Goal: Task Accomplishment & Management: Manage account settings

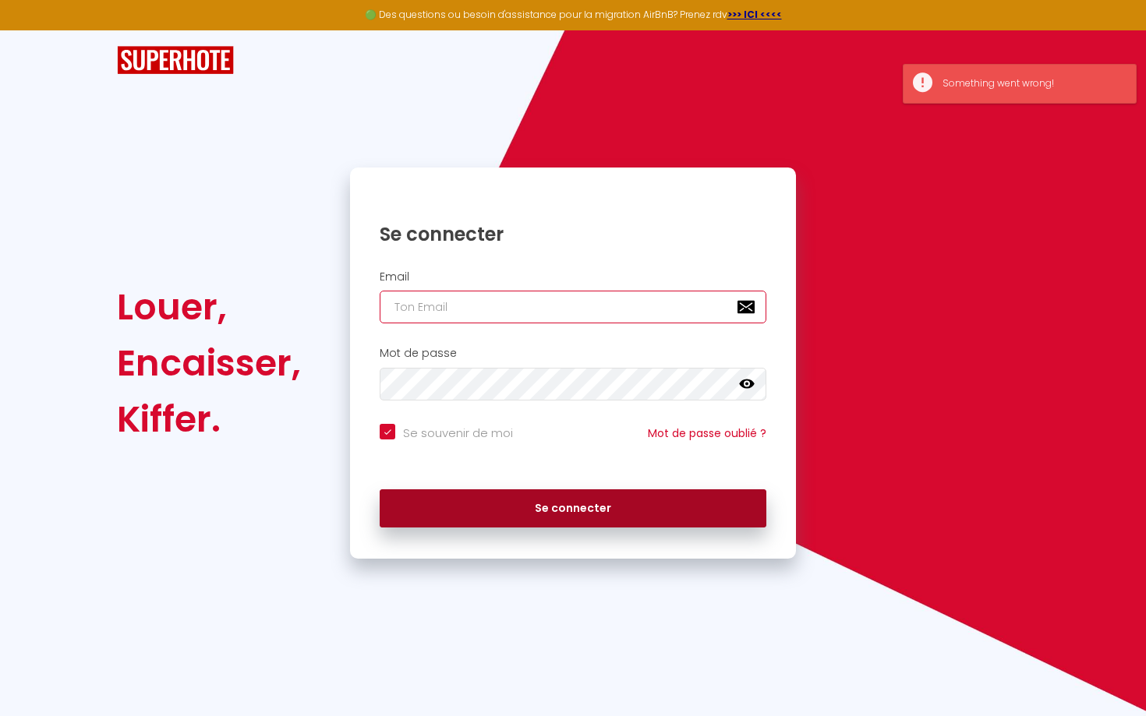
type input "[EMAIL_ADDRESS][DOMAIN_NAME]"
click at [569, 519] on button "Se connecter" at bounding box center [573, 508] width 387 height 39
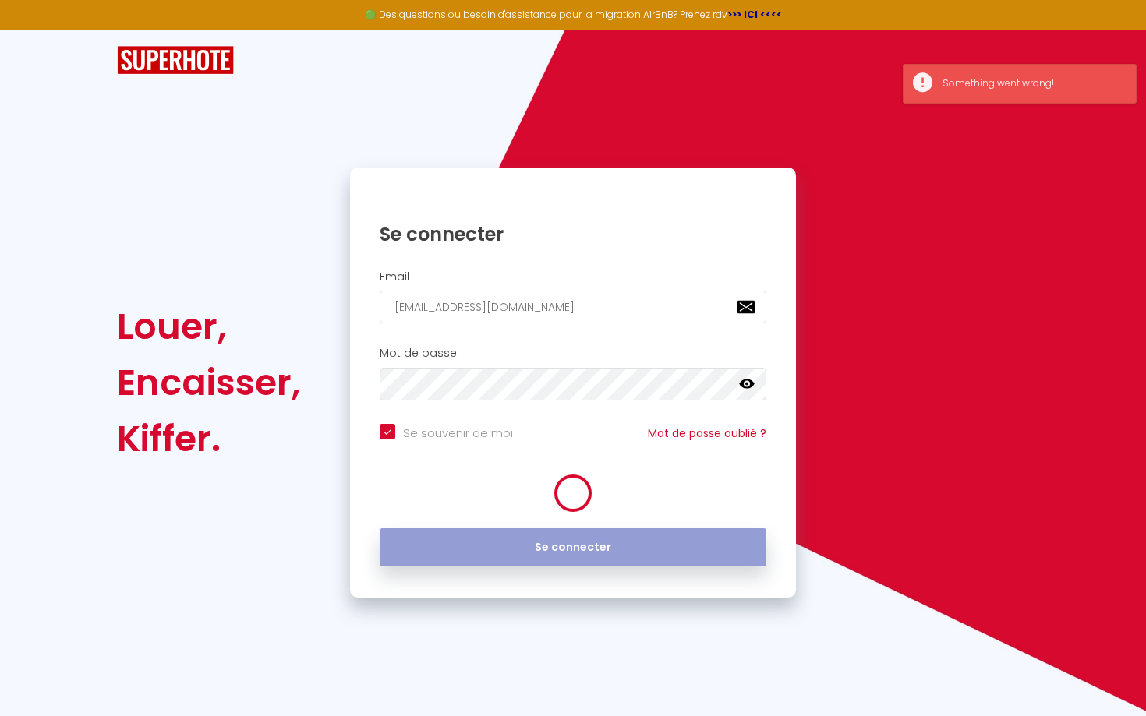
checkbox input "true"
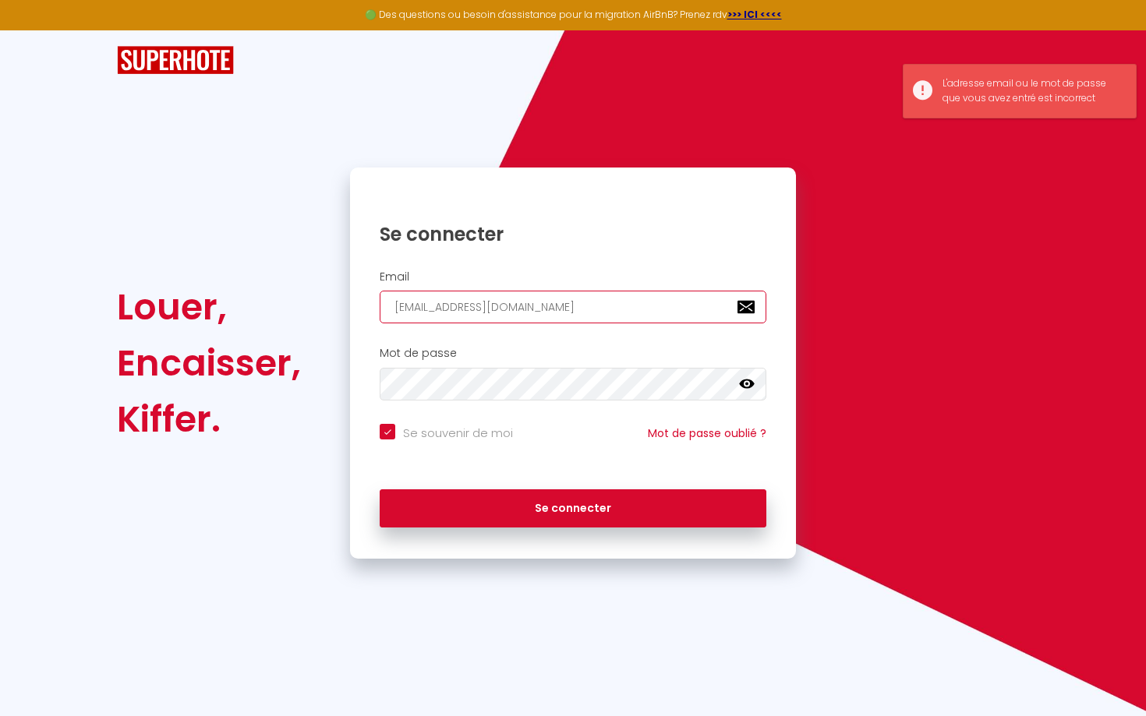
drag, startPoint x: 549, startPoint y: 311, endPoint x: 450, endPoint y: 311, distance: 99.8
click at [449, 311] on input "[EMAIL_ADDRESS][DOMAIN_NAME]" at bounding box center [573, 307] width 387 height 33
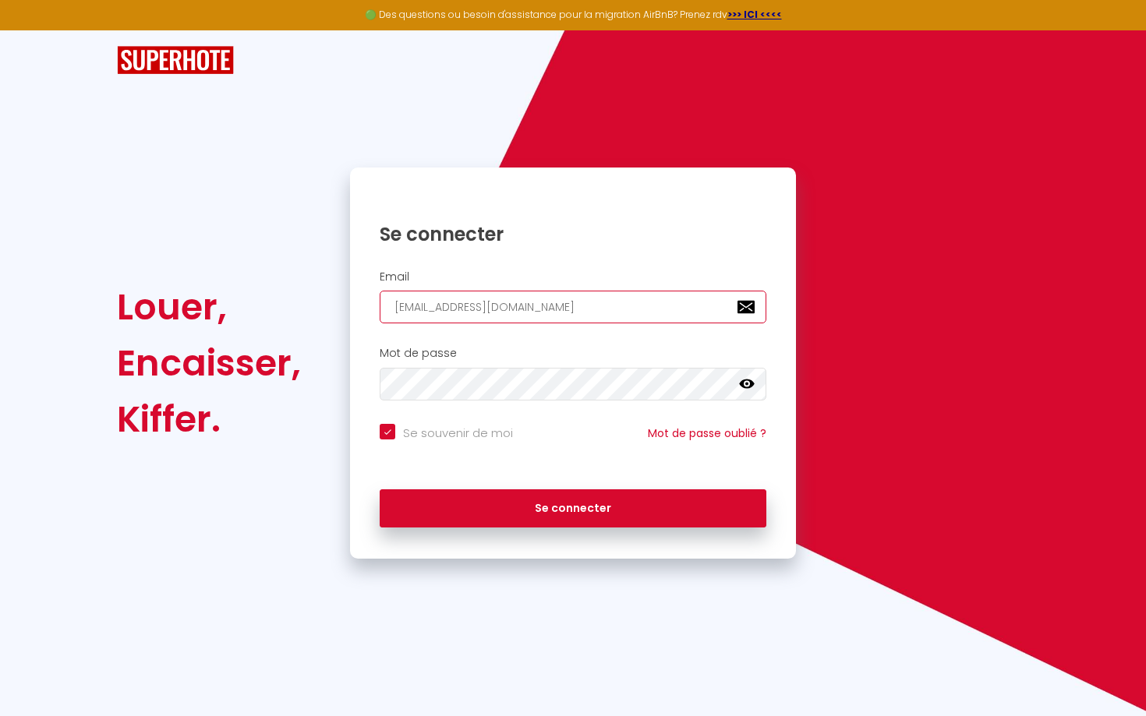
type input "[EMAIL_ADDRESS][DOMAIN_NAME]"
checkbox input "true"
type input "[EMAIL_ADDRESS][DOMAIN_NAME]"
checkbox input "true"
type input "[EMAIL_ADDRESS][DOMAIN_NAME]"
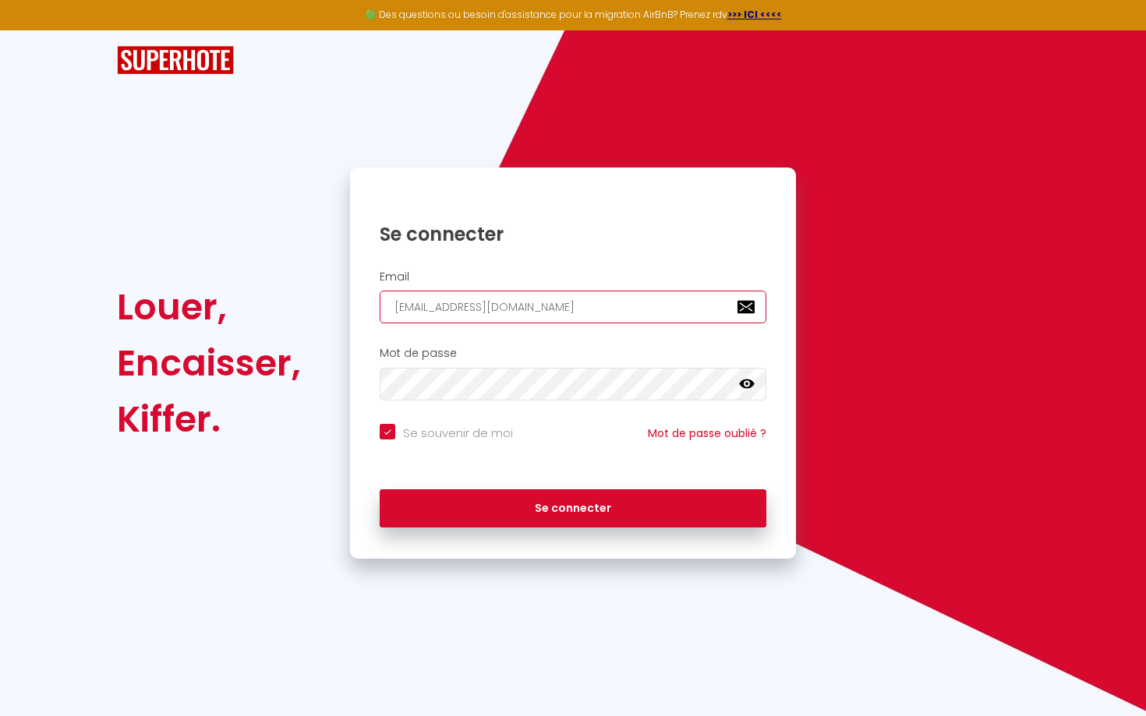
checkbox input "true"
type input "[EMAIL_ADDRESS][DOMAIN_NAME]"
checkbox input "true"
type input "[EMAIL_ADDRESS][DOMAIN_NAME]"
checkbox input "true"
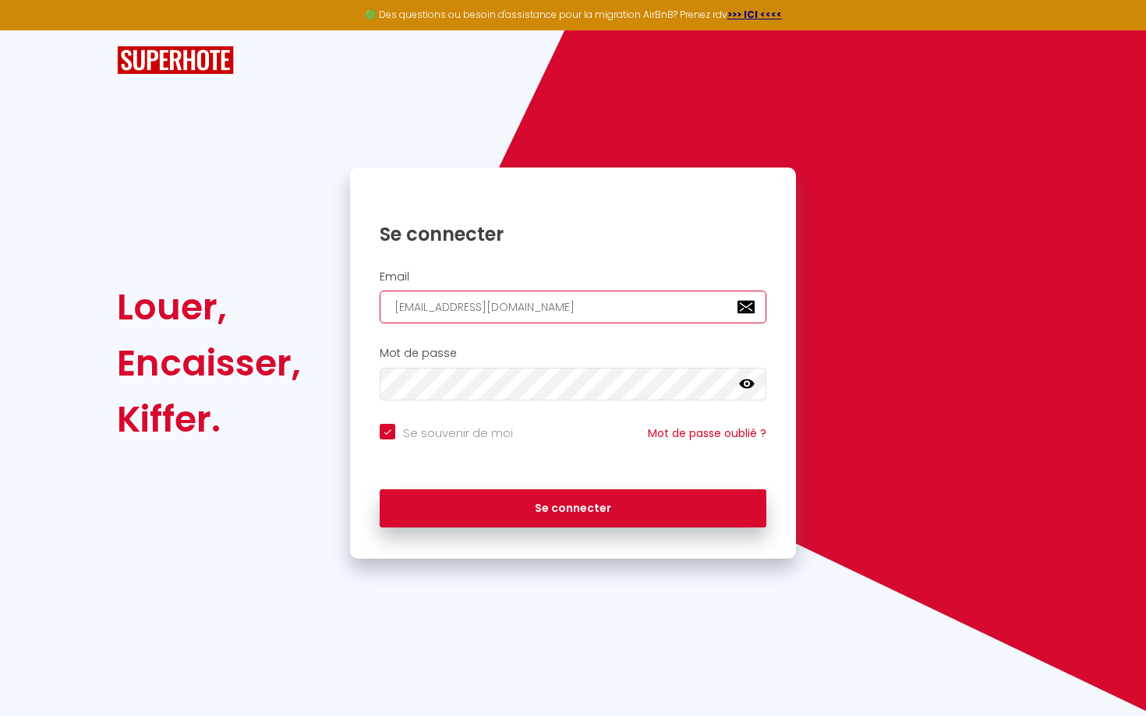
type input "[EMAIL_ADDRESS][DOMAIN_NAME]"
checkbox input "true"
type input "[EMAIL_ADDRESS][DOMAIN_NAME]"
checkbox input "true"
type input "[EMAIL_ADDRESS][DOMAIN_NAME]"
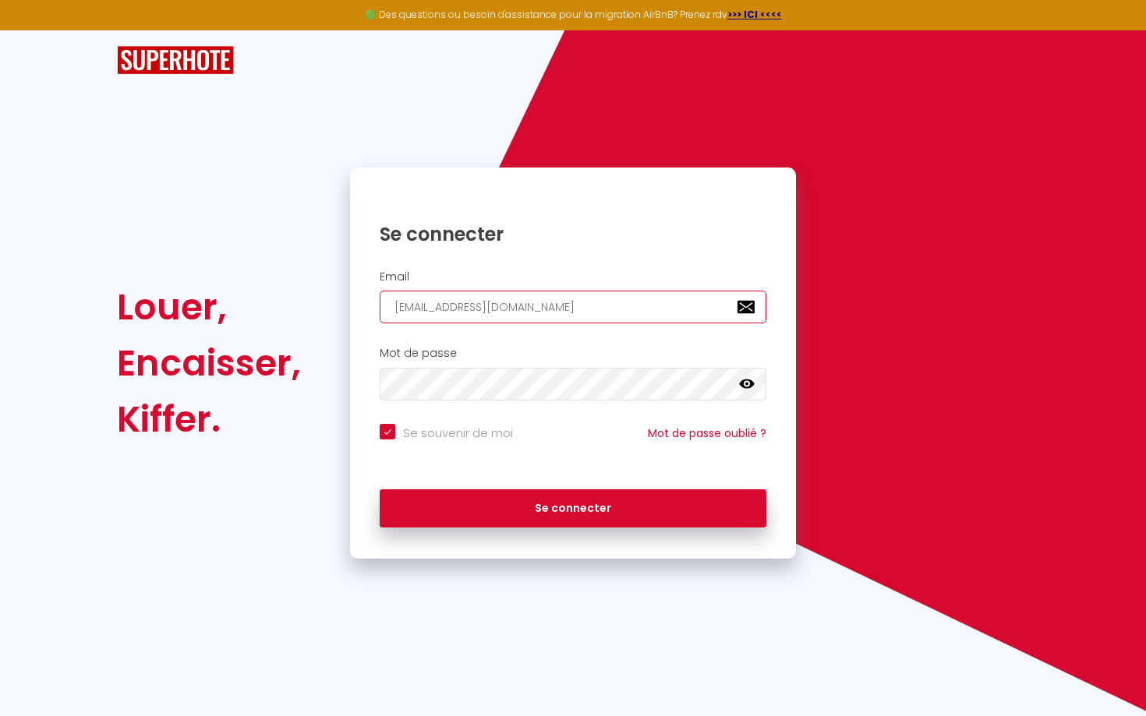
checkbox input "true"
type input "[EMAIL_ADDRESS][DOMAIN_NAME]"
checkbox input "true"
type input "[EMAIL_ADDRESS][DOMAIN_NAME]"
checkbox input "true"
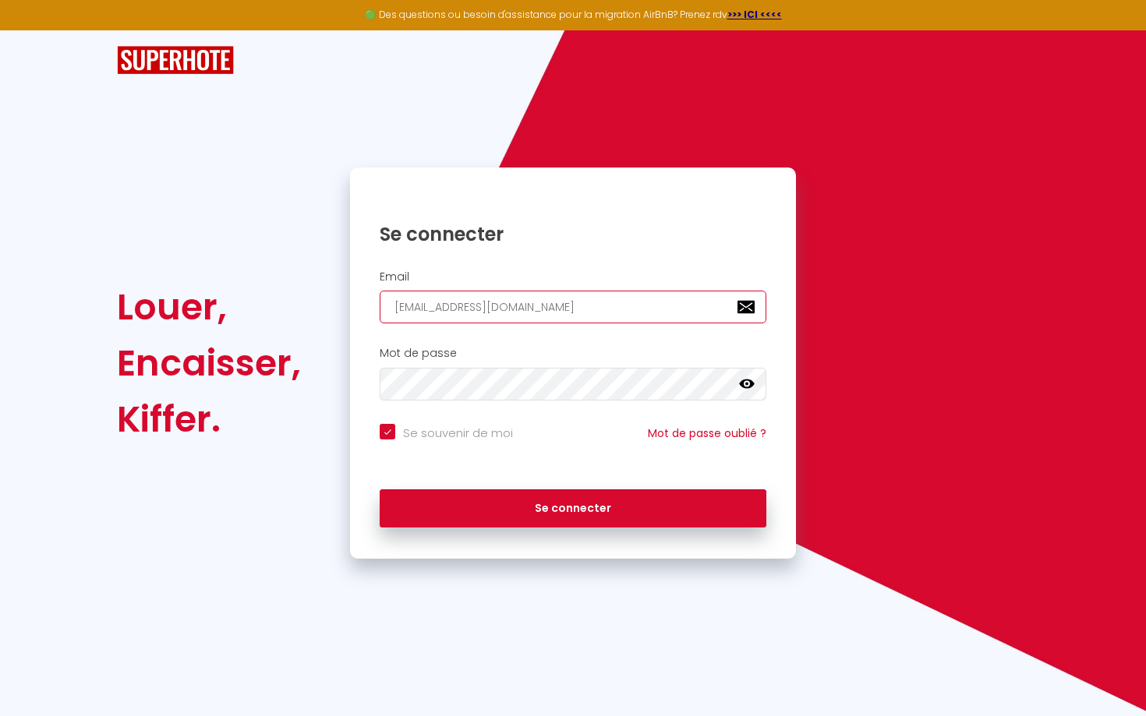
type input "[EMAIL_ADDRESS][DOMAIN_NAME]"
checkbox input "true"
type input "[EMAIL_ADDRESS][DOMAIN_NAME]"
checkbox input "true"
type input "[EMAIL_ADDRESS][DOMAIN_NAME]"
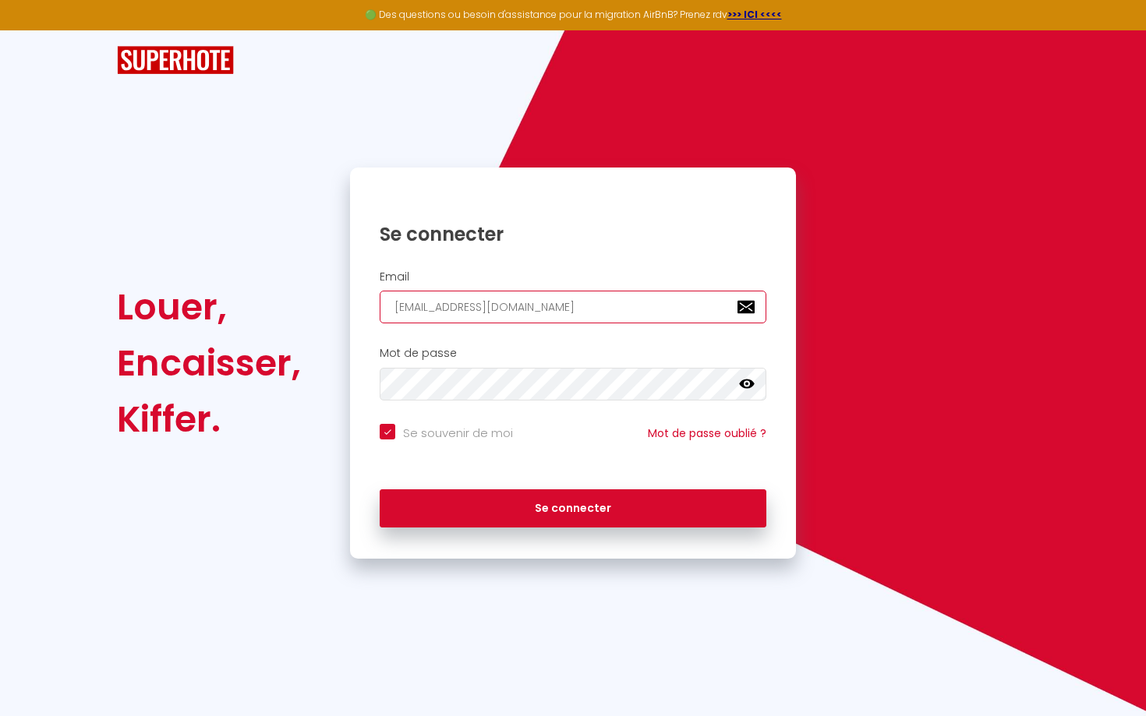
checkbox input "true"
type input "contact@concciergerie-.com"
checkbox input "true"
type input "[EMAIL_ADDRESS][DOMAIN_NAME]"
checkbox input "true"
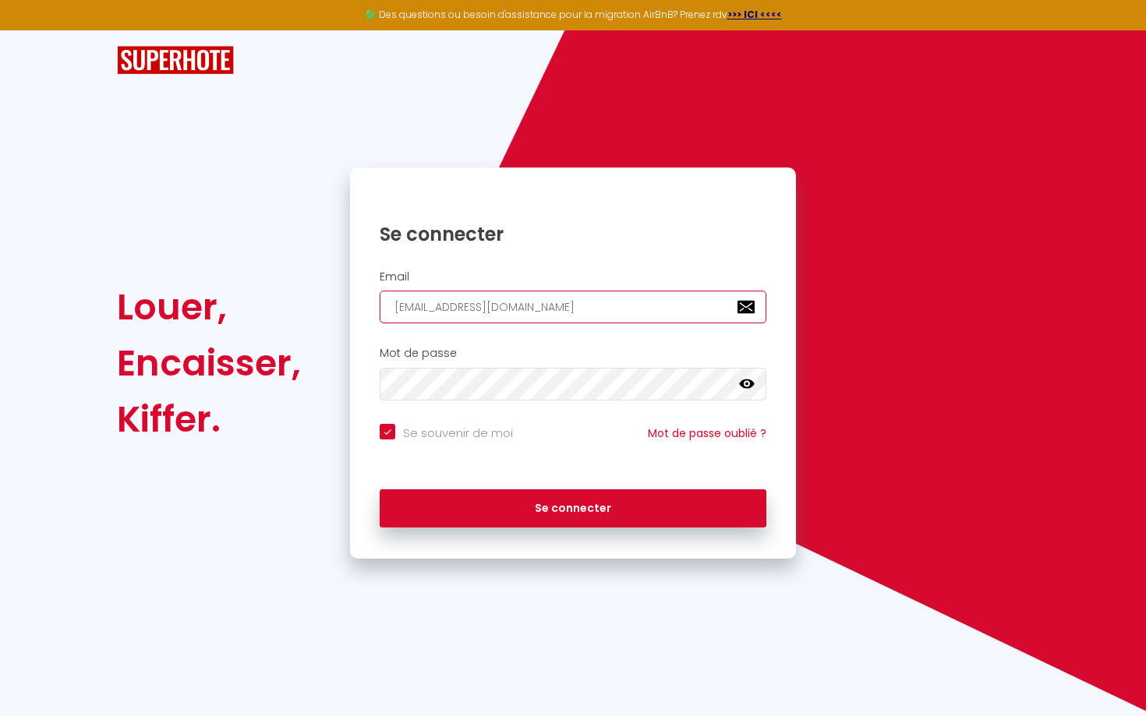
type input "[EMAIL_ADDRESS][DOMAIN_NAME]"
checkbox input "true"
type input "[EMAIL_ADDRESS][DOMAIN_NAME]"
checkbox input "true"
type input "[EMAIL_ADDRESS][DOMAIN_NAME]"
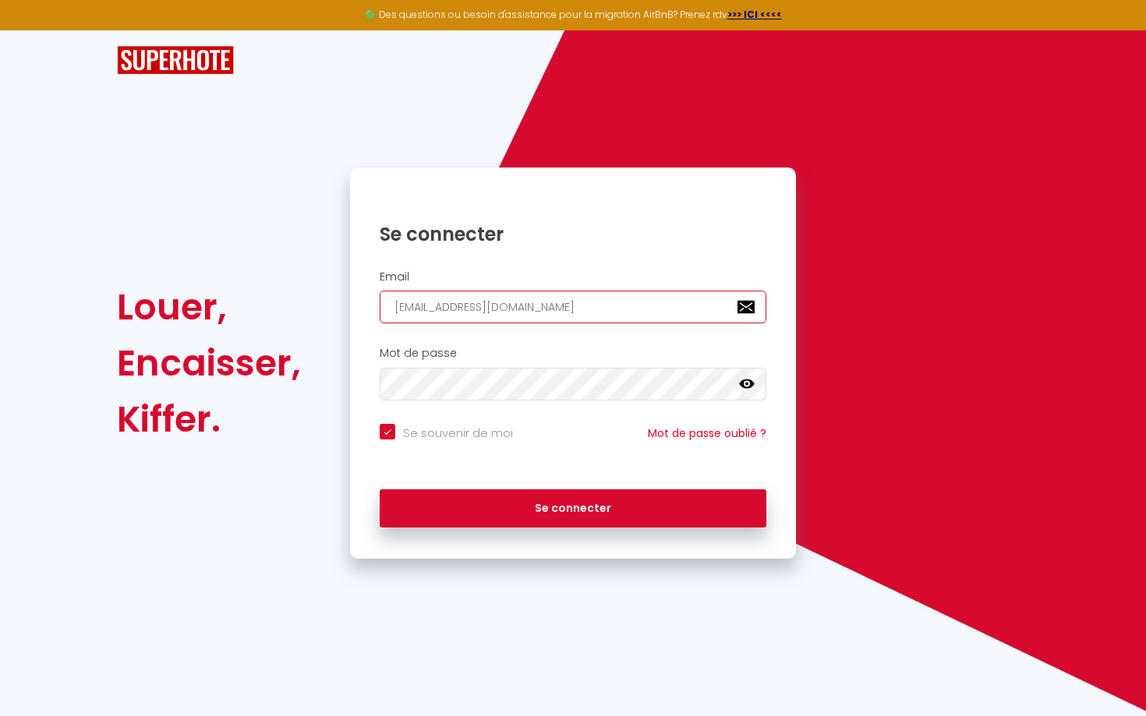
checkbox input "true"
type input "[EMAIL_ADDRESS][DOMAIN_NAME]"
checkbox input "true"
type input "[EMAIL_ADDRESS][DOMAIN_NAME]"
checkbox input "true"
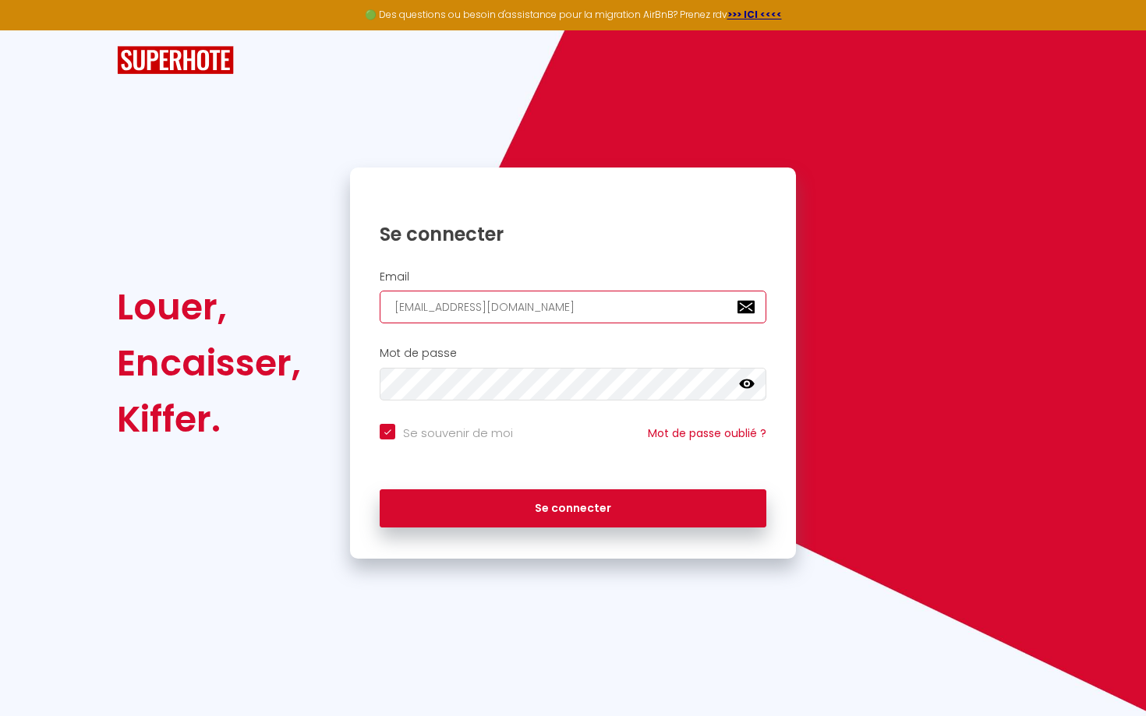
type input "[EMAIL_ADDRESS][DOMAIN_NAME]"
checkbox input "true"
click at [474, 306] on input "[EMAIL_ADDRESS][DOMAIN_NAME]" at bounding box center [573, 307] width 387 height 33
type input "[EMAIL_ADDRESS][DOMAIN_NAME]"
checkbox input "true"
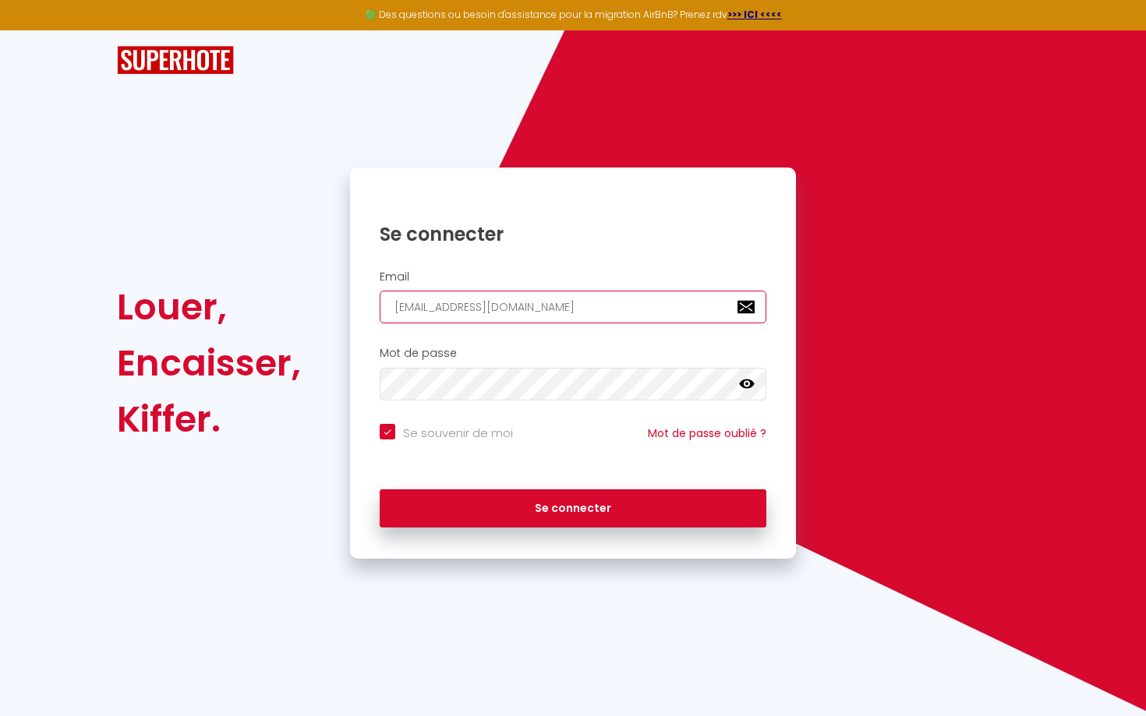
type input "[EMAIL_ADDRESS][DOMAIN_NAME]"
click at [739, 384] on icon at bounding box center [747, 384] width 16 height 9
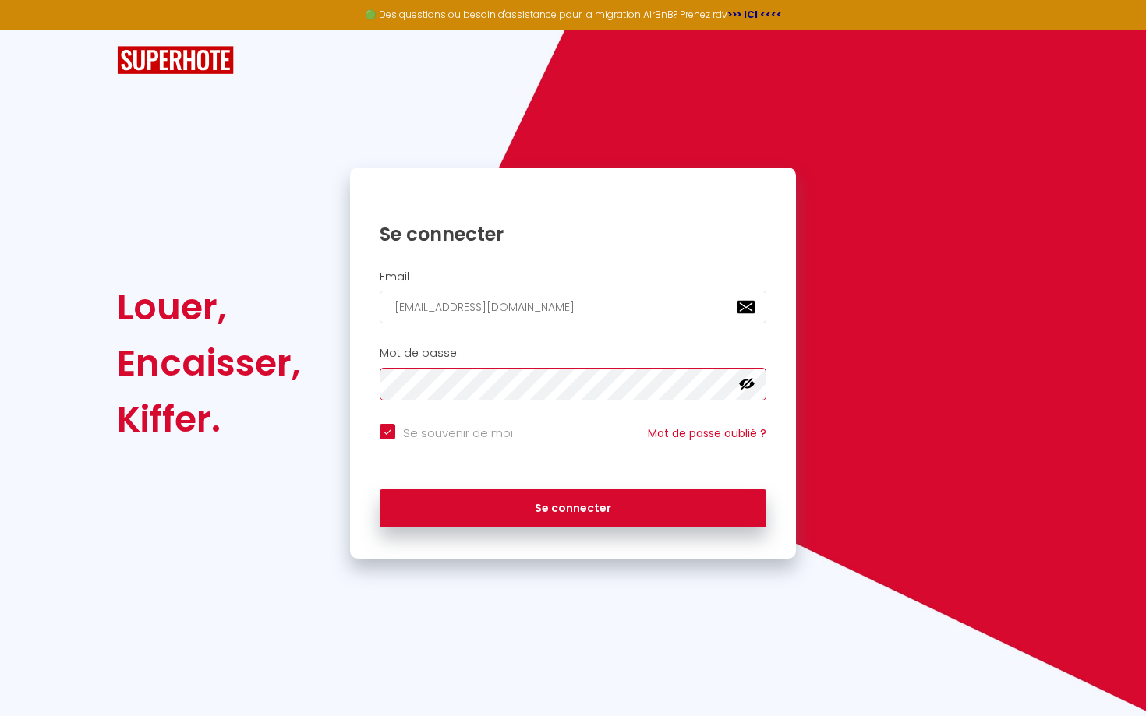
click at [165, 383] on div "Louer, Encaisser, Kiffer. Se connecter Email [EMAIL_ADDRESS][DOMAIN_NAME] Mot d…" at bounding box center [573, 363] width 932 height 391
click at [380, 489] on button "Se connecter" at bounding box center [573, 508] width 387 height 39
checkbox input "true"
